Goal: Task Accomplishment & Management: Manage account settings

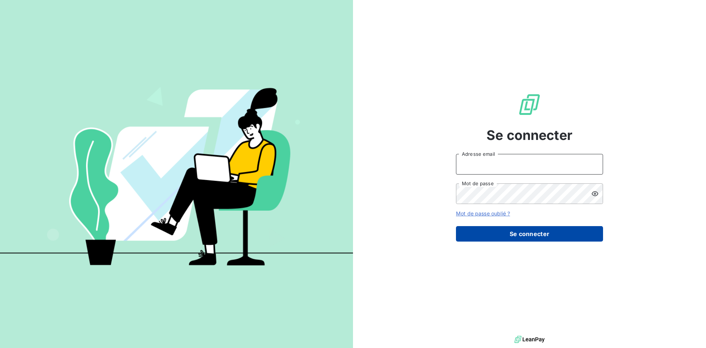
type input "[PERSON_NAME][EMAIL_ADDRESS][DOMAIN_NAME]"
click at [521, 232] on button "Se connecter" at bounding box center [529, 233] width 147 height 15
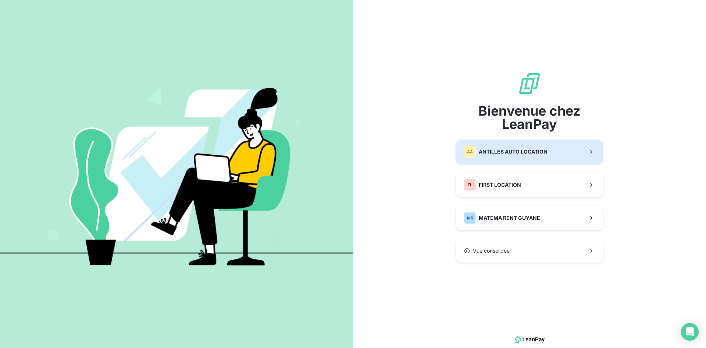
click at [510, 153] on span "ANTILLES AUTO LOCATION" at bounding box center [513, 151] width 69 height 7
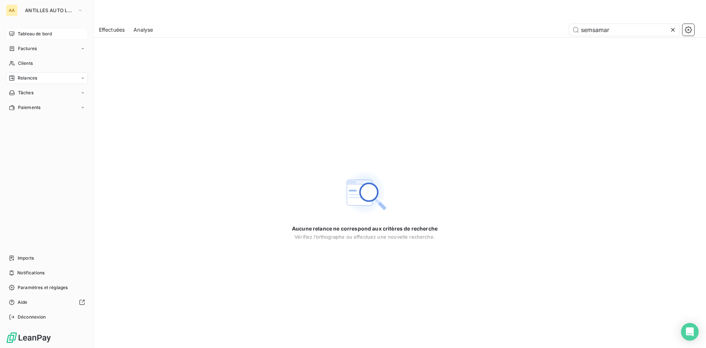
click at [30, 33] on span "Tableau de bord" at bounding box center [35, 34] width 34 height 7
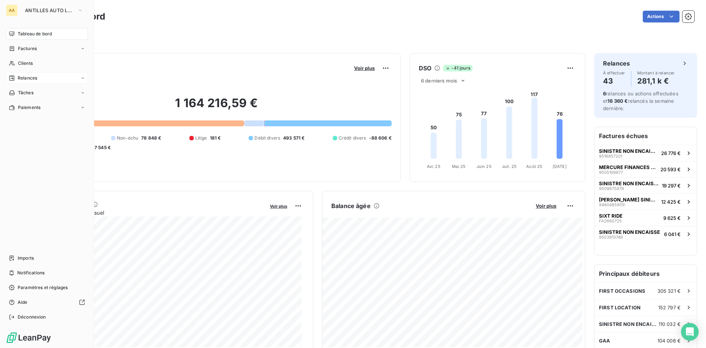
click at [29, 77] on span "Relances" at bounding box center [27, 78] width 19 height 7
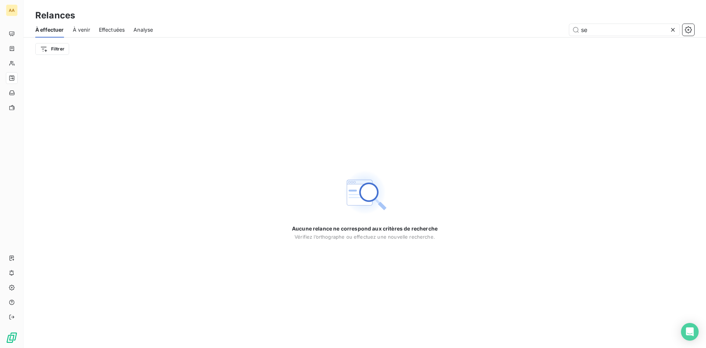
type input "s"
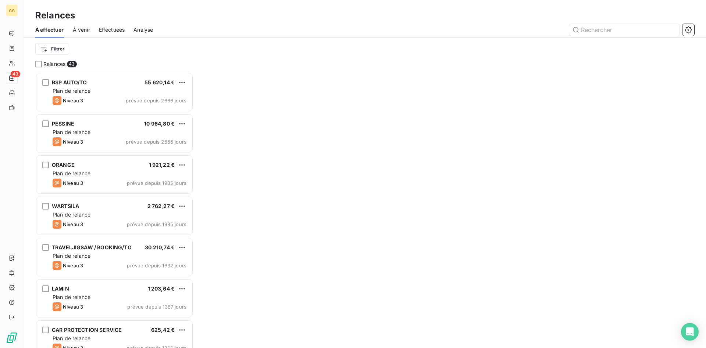
scroll to position [270, 153]
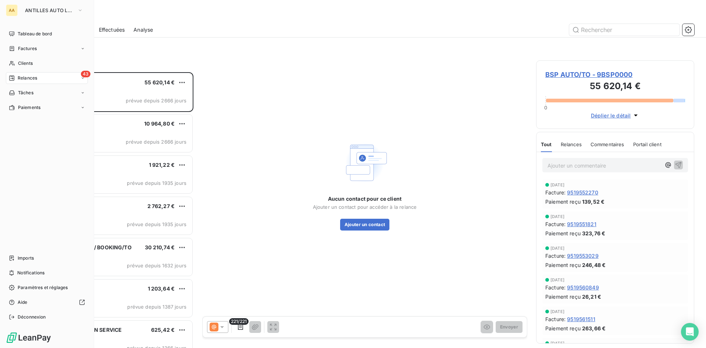
click at [32, 79] on span "Relances" at bounding box center [27, 78] width 19 height 7
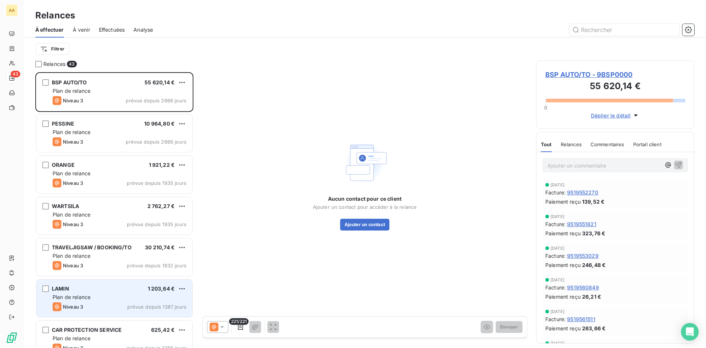
click at [174, 298] on div "Plan de relance" at bounding box center [120, 296] width 134 height 7
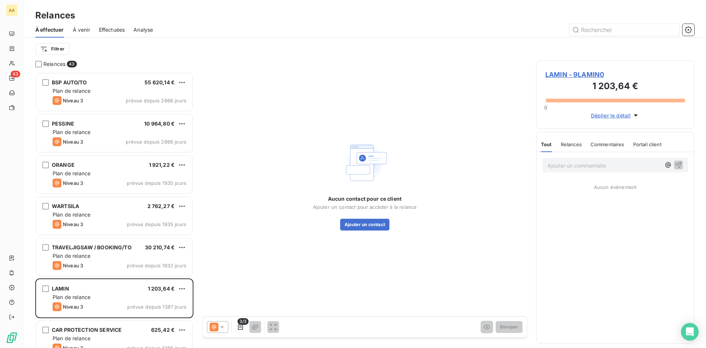
click at [585, 73] on span "LAMIN - 9LAMIN0" at bounding box center [615, 75] width 140 height 10
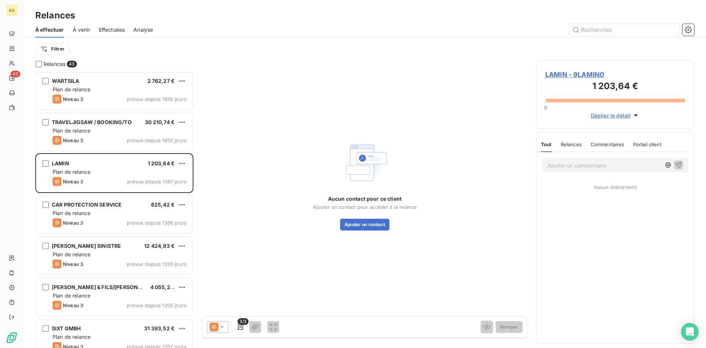
scroll to position [74, 0]
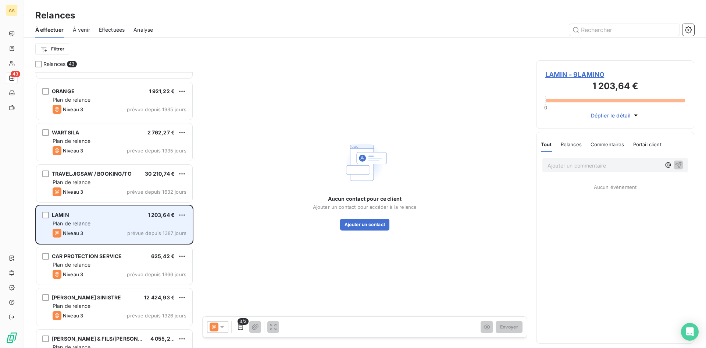
click at [74, 215] on div "LAMIN 1 203,64 €" at bounding box center [120, 214] width 134 height 7
click at [143, 224] on div "Plan de relance" at bounding box center [120, 223] width 134 height 7
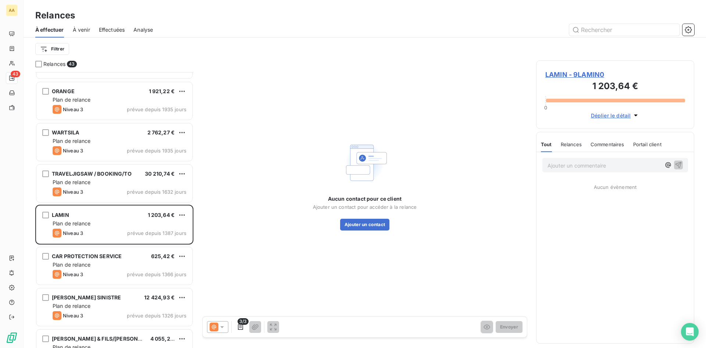
click at [582, 75] on span "LAMIN - 9LAMIN0" at bounding box center [615, 75] width 140 height 10
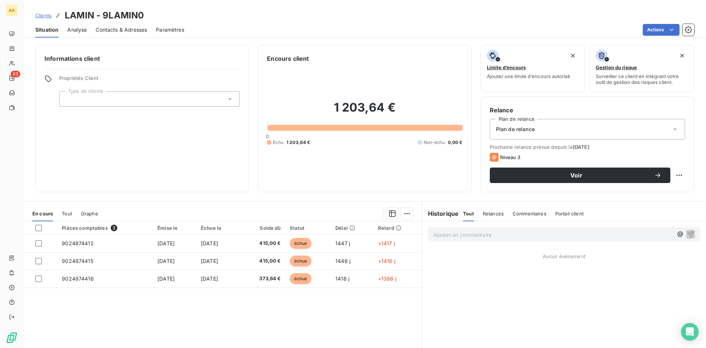
click at [131, 29] on span "Contacts & Adresses" at bounding box center [121, 29] width 51 height 7
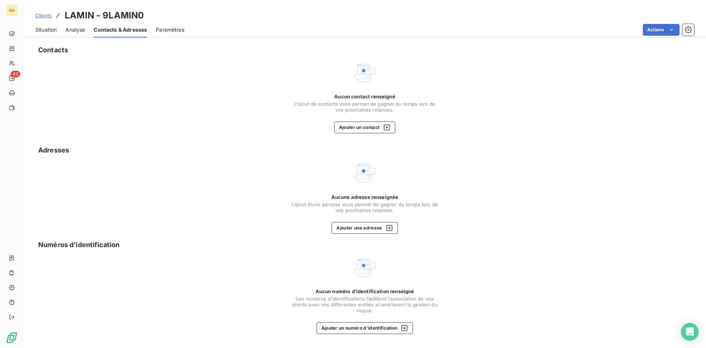
click at [44, 14] on span "Clients" at bounding box center [43, 16] width 16 height 6
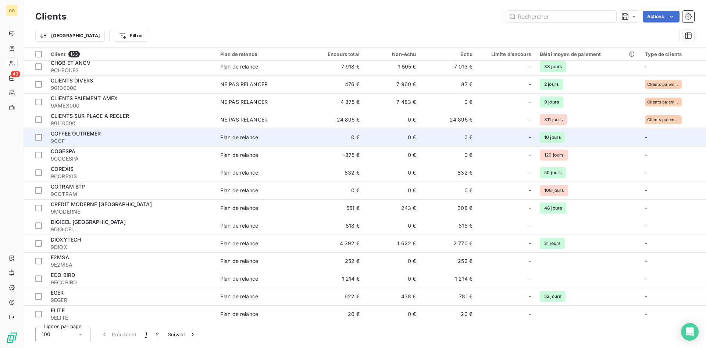
scroll to position [515, 0]
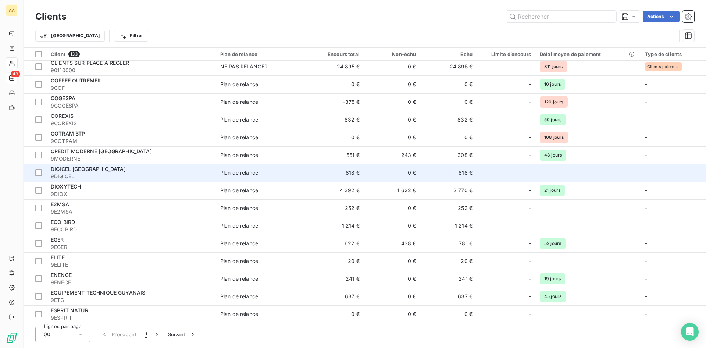
click at [99, 169] on span "DIGICEL [GEOGRAPHIC_DATA]" at bounding box center [88, 168] width 75 height 6
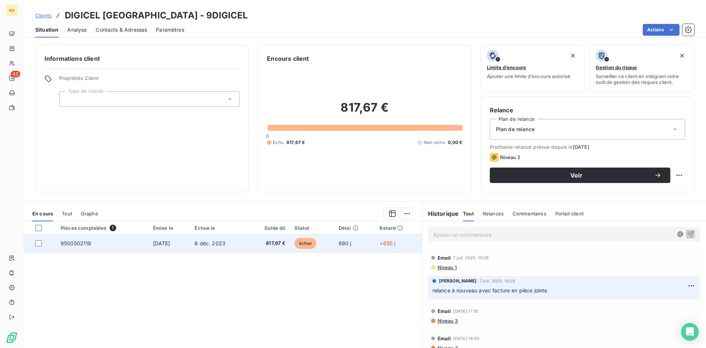
click at [168, 240] on span "[DATE]" at bounding box center [161, 243] width 17 height 6
